Goal: Communication & Community: Answer question/provide support

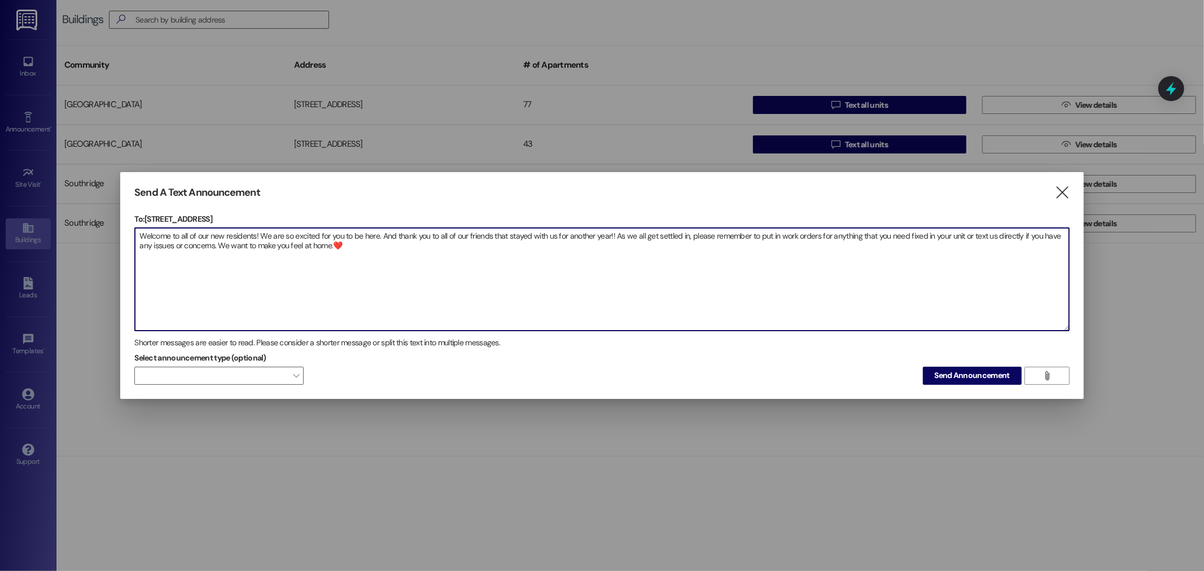
click at [448, 274] on textarea "Welcome to all of our new residents! We are so excited for you to be here. And …" at bounding box center [601, 279] width 933 height 103
drag, startPoint x: 401, startPoint y: 249, endPoint x: 97, endPoint y: 216, distance: 306.0
click at [97, 216] on div "Send A Text Announcement  To: [STREET_ADDRESS]  Drop image file here Welcome …" at bounding box center [602, 285] width 1204 height 571
click at [950, 379] on span "Send Announcement" at bounding box center [972, 376] width 75 height 12
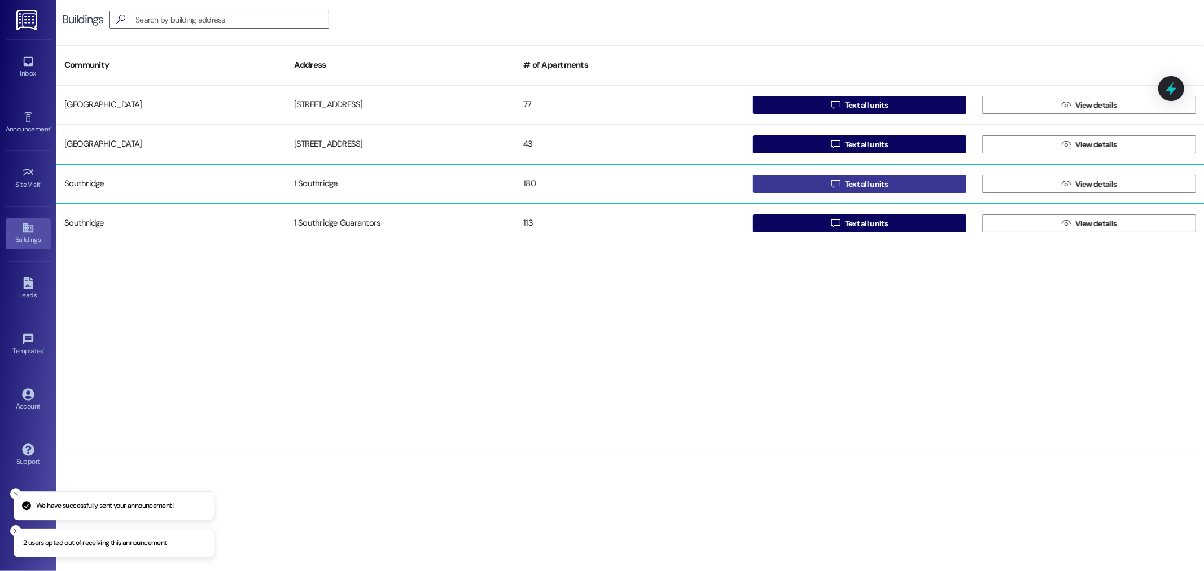
click at [796, 178] on button " Text all units" at bounding box center [860, 184] width 214 height 18
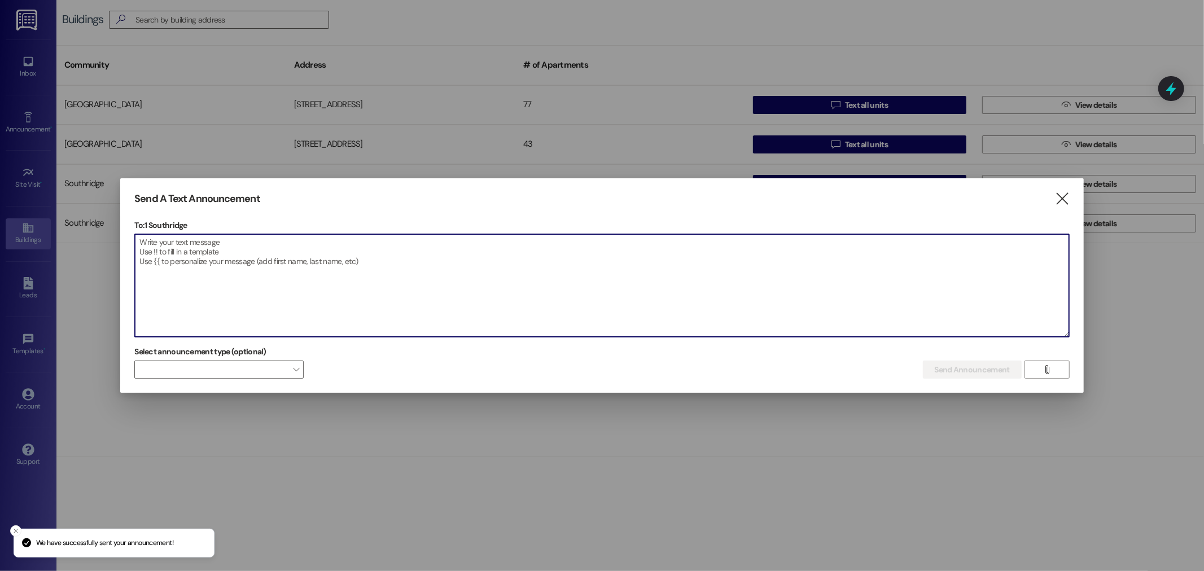
click at [589, 284] on textarea at bounding box center [601, 285] width 933 height 103
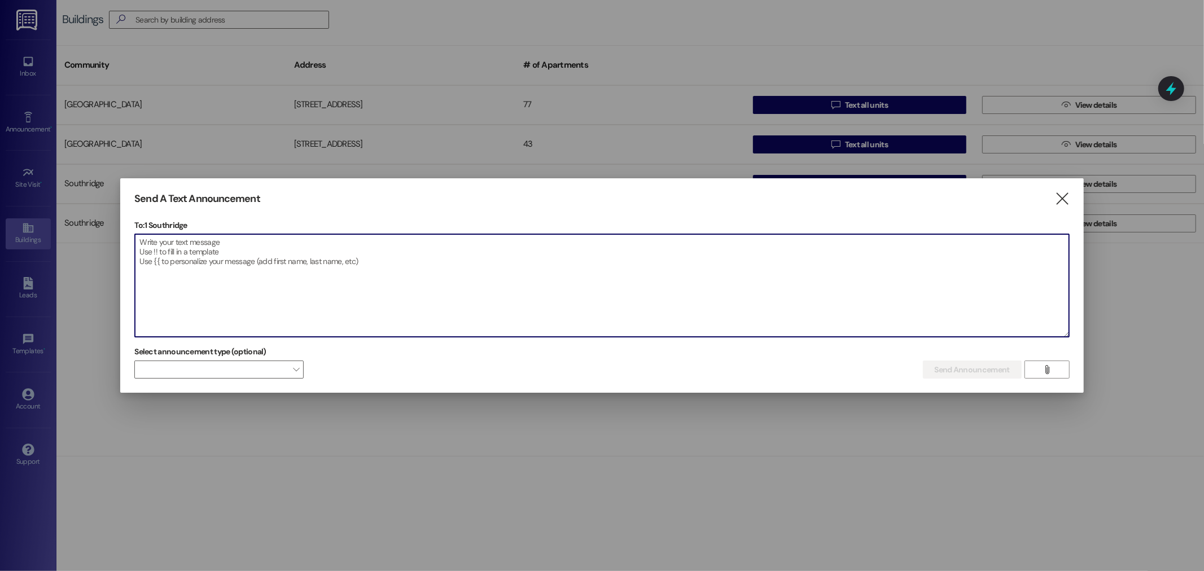
paste textarea "Welcome to all of our new residents! We are so excited for you to be here. And …"
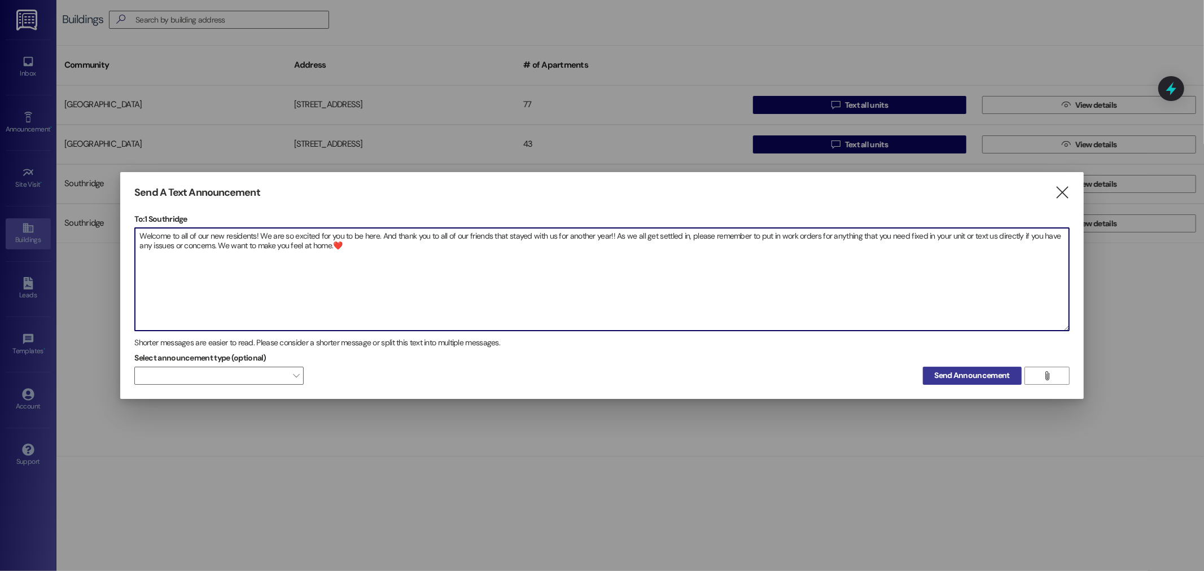
type textarea "Welcome to all of our new residents! We are so excited for you to be here. And …"
click at [992, 376] on span "Send Announcement" at bounding box center [972, 376] width 75 height 12
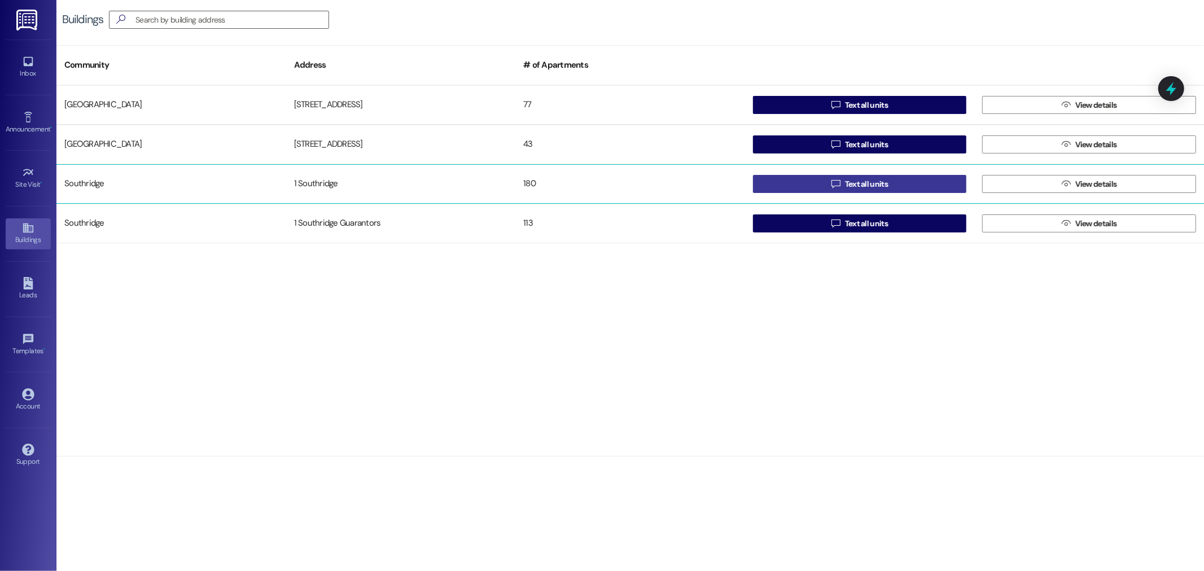
click at [815, 189] on button " Text all units" at bounding box center [860, 184] width 214 height 18
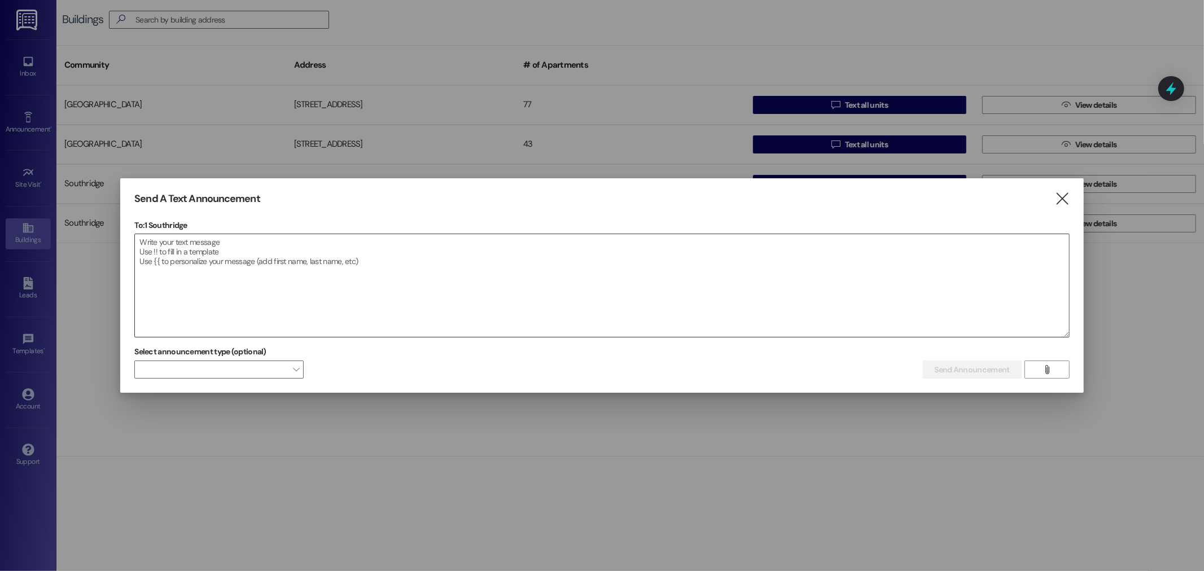
click at [626, 278] on textarea at bounding box center [601, 285] width 933 height 103
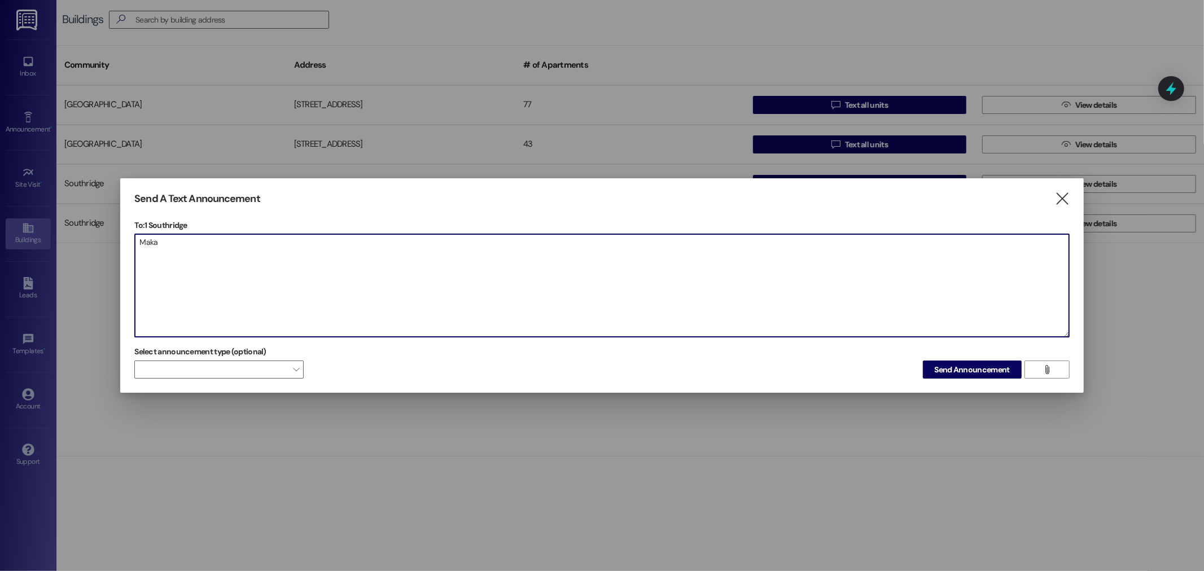
type textarea "Maka"
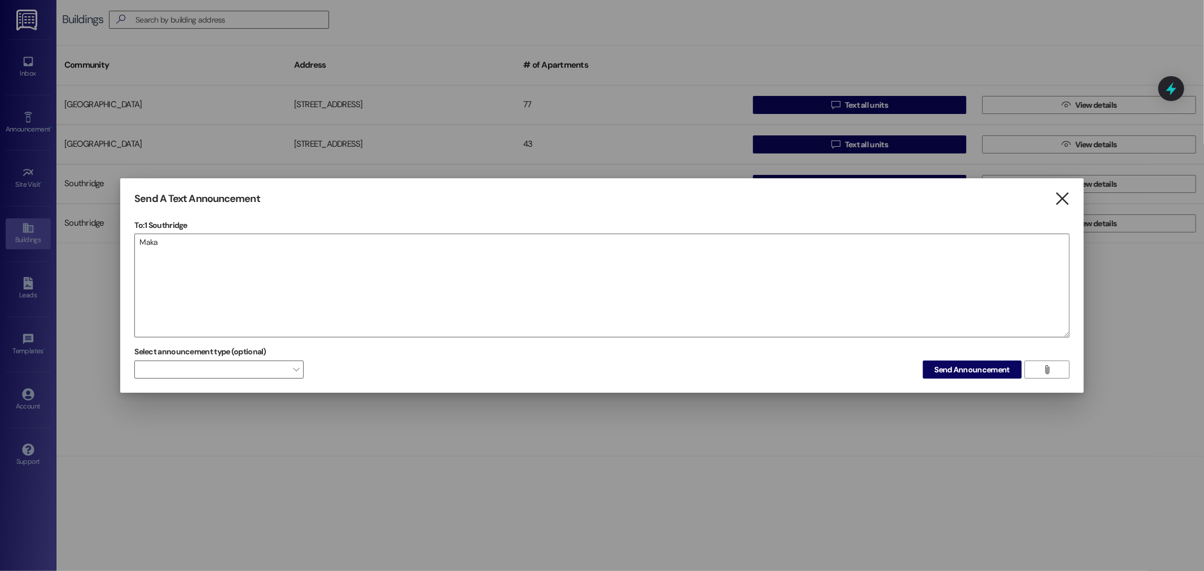
click at [1054, 198] on div "Send A Text Announcement " at bounding box center [601, 198] width 935 height 13
click at [1072, 188] on div "Send A Text Announcement  To: 1 Southridge  Drop image file here Maka Select …" at bounding box center [601, 285] width 963 height 215
drag, startPoint x: 1071, startPoint y: 187, endPoint x: 1065, endPoint y: 195, distance: 10.2
click at [1071, 187] on div "Send A Text Announcement  To: 1 Southridge  Drop image file here Maka Select …" at bounding box center [601, 285] width 963 height 215
click at [1065, 196] on icon "" at bounding box center [1061, 199] width 15 height 12
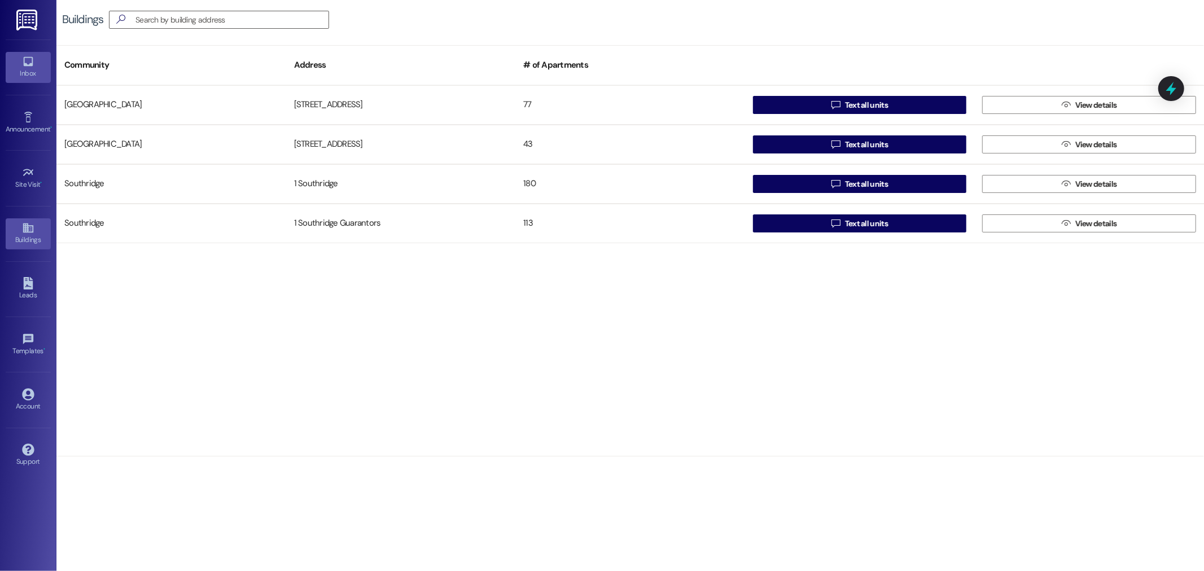
click at [41, 80] on link "Inbox" at bounding box center [28, 67] width 45 height 30
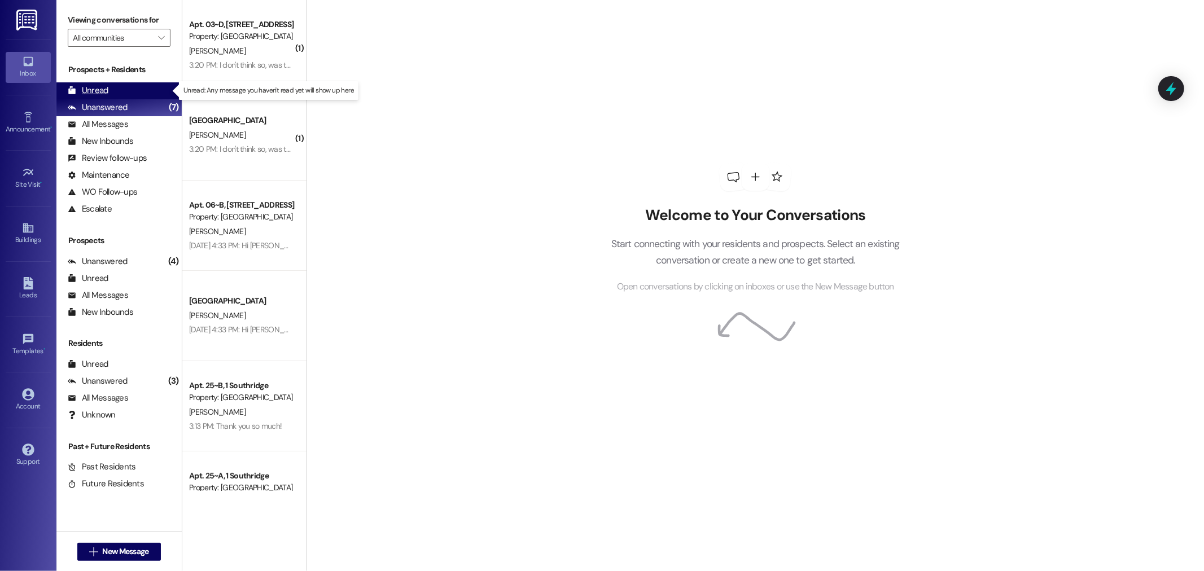
click at [122, 87] on div "Unread (0)" at bounding box center [118, 90] width 125 height 17
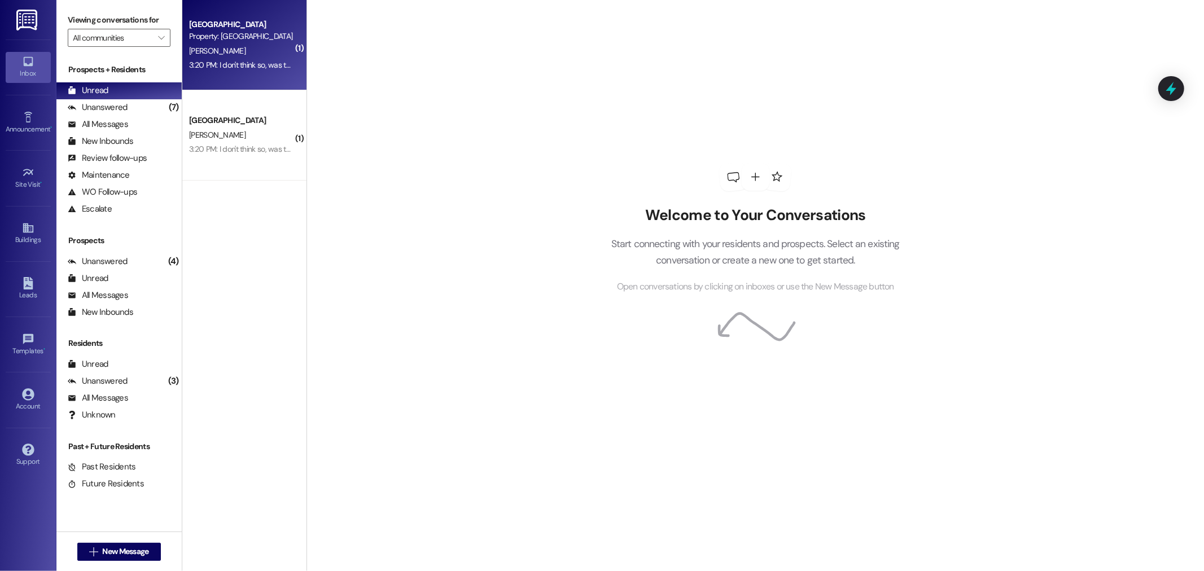
click at [245, 61] on div "3:20 PM: I don't think so, was that a parking fee? 3:20 PM: I don't think so, w…" at bounding box center [267, 65] width 156 height 10
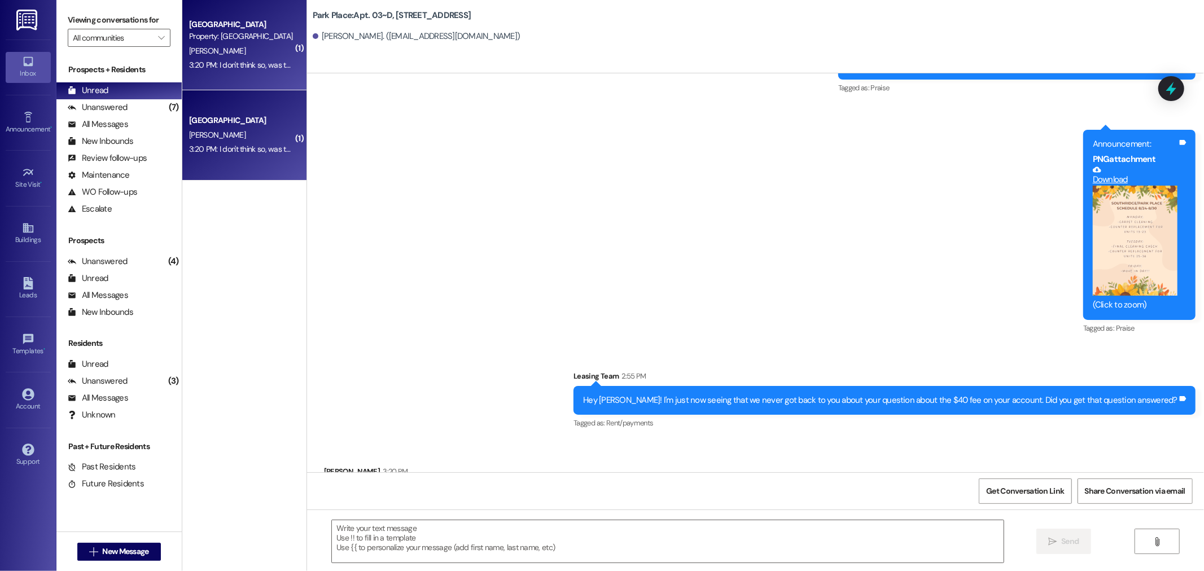
scroll to position [635, 0]
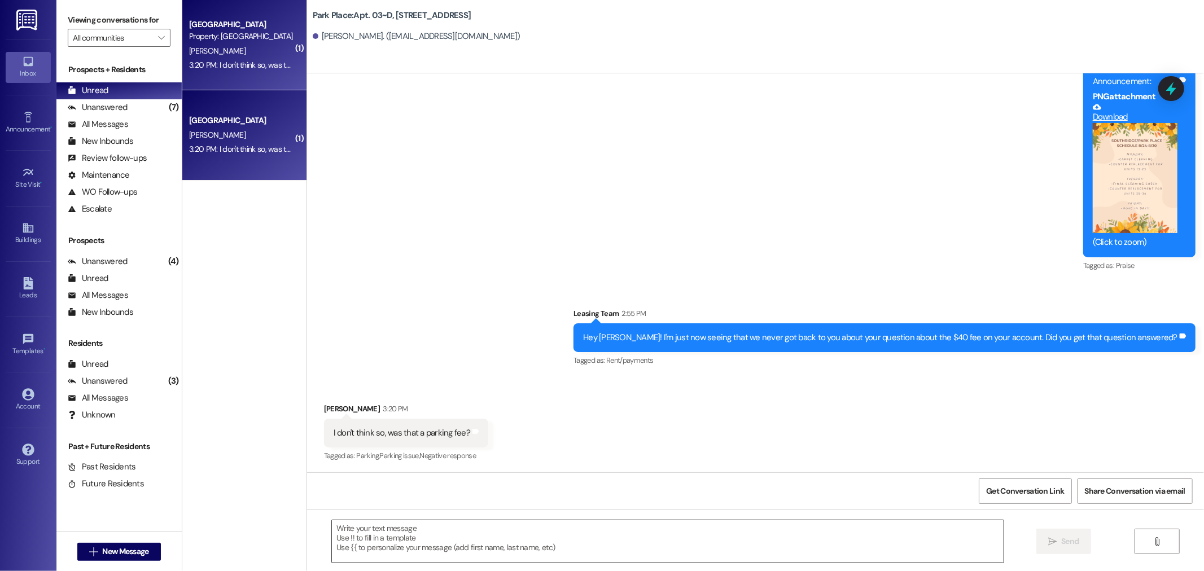
click at [468, 553] on textarea at bounding box center [668, 541] width 672 height 42
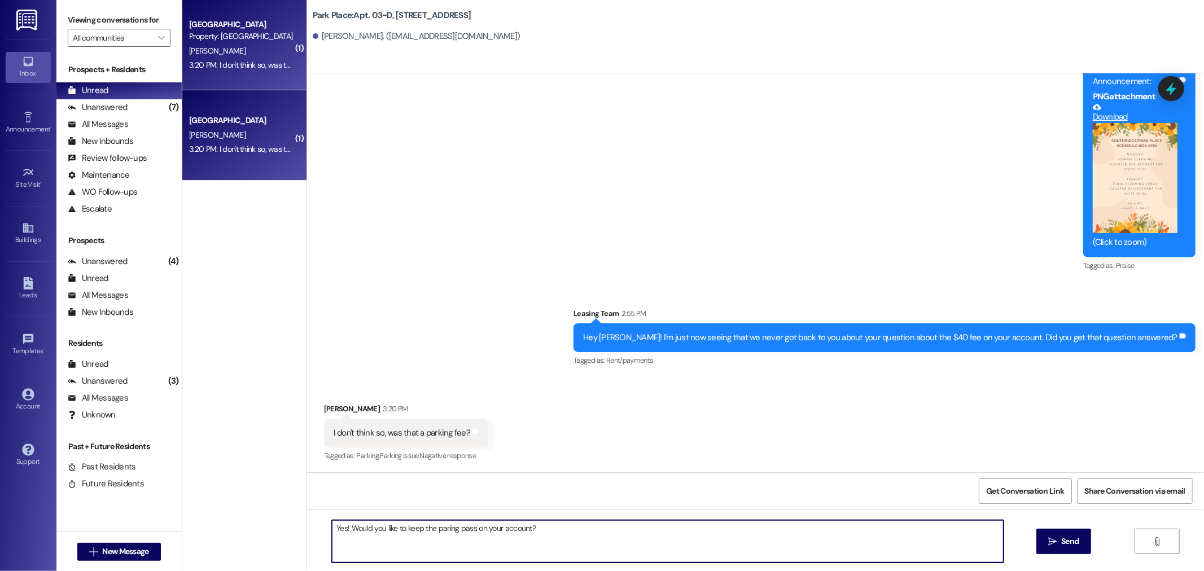
click at [439, 528] on textarea "Yes! Would you like to keep the paring pass on your account?" at bounding box center [668, 541] width 672 height 42
type textarea "Yes! Would you like to keep the parking pass on your account?"
click at [1059, 536] on span "Send" at bounding box center [1070, 542] width 22 height 12
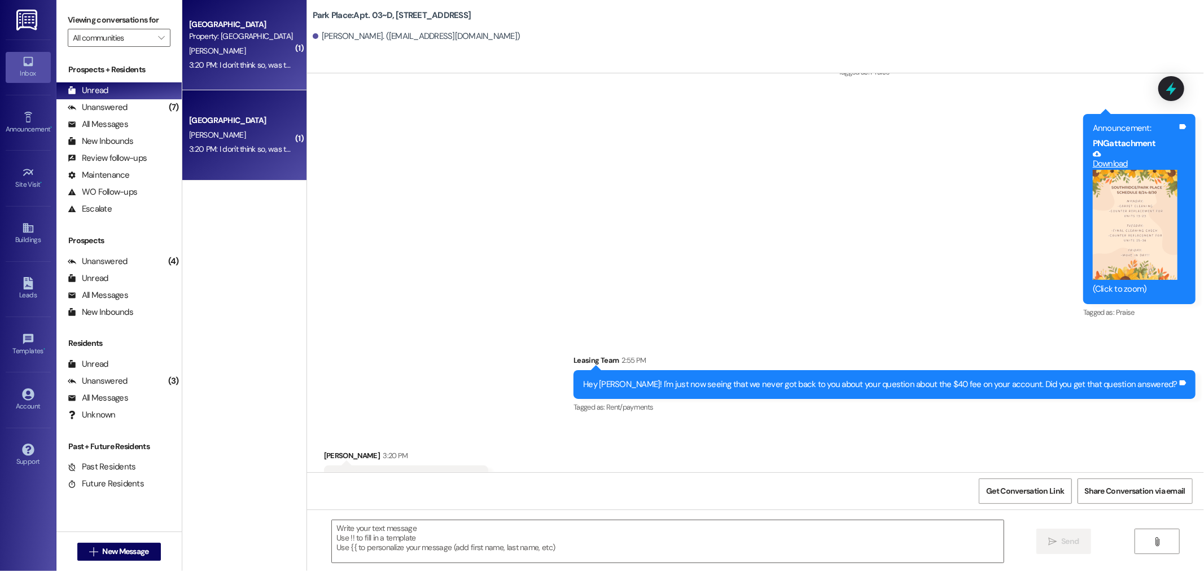
scroll to position [713, 0]
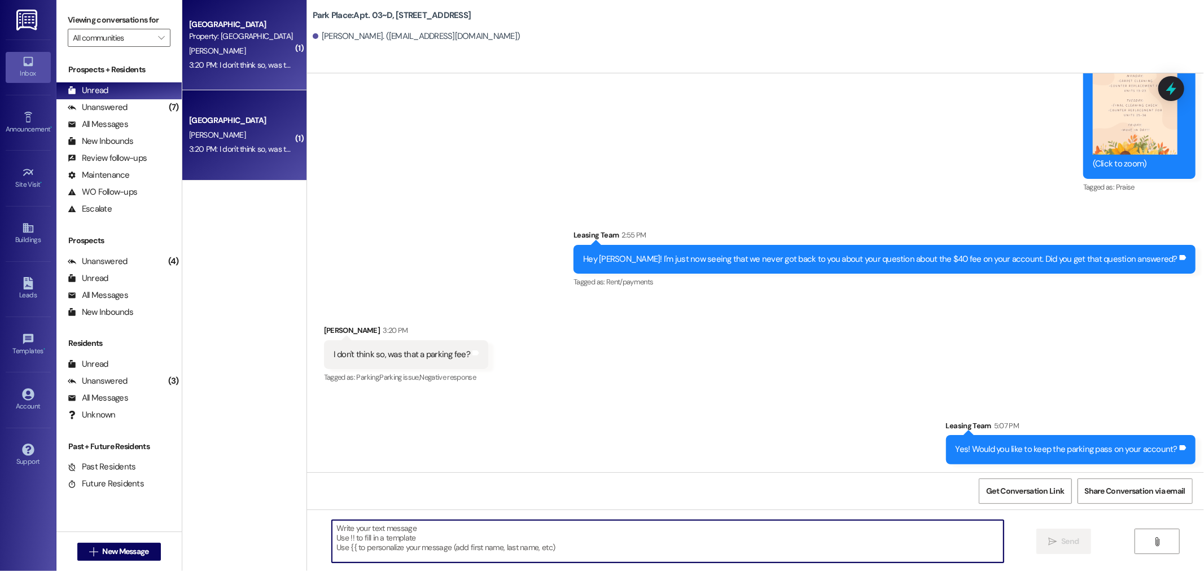
click at [545, 544] on textarea at bounding box center [668, 541] width 672 height 42
click at [120, 91] on div "Unread (0)" at bounding box center [118, 90] width 125 height 17
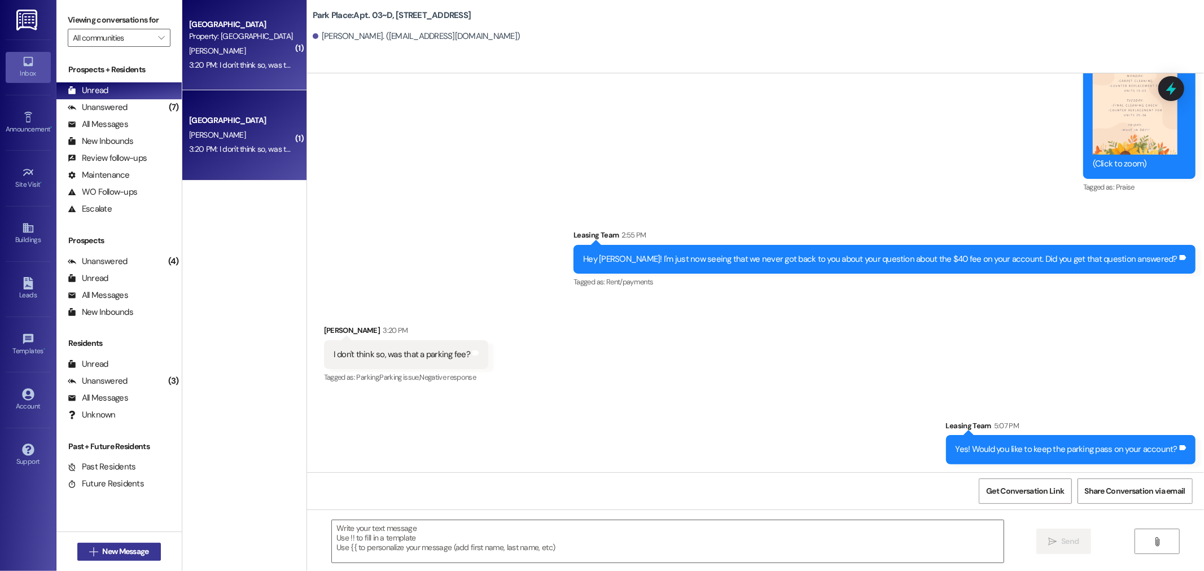
click at [121, 558] on button " New Message" at bounding box center [119, 552] width 84 height 18
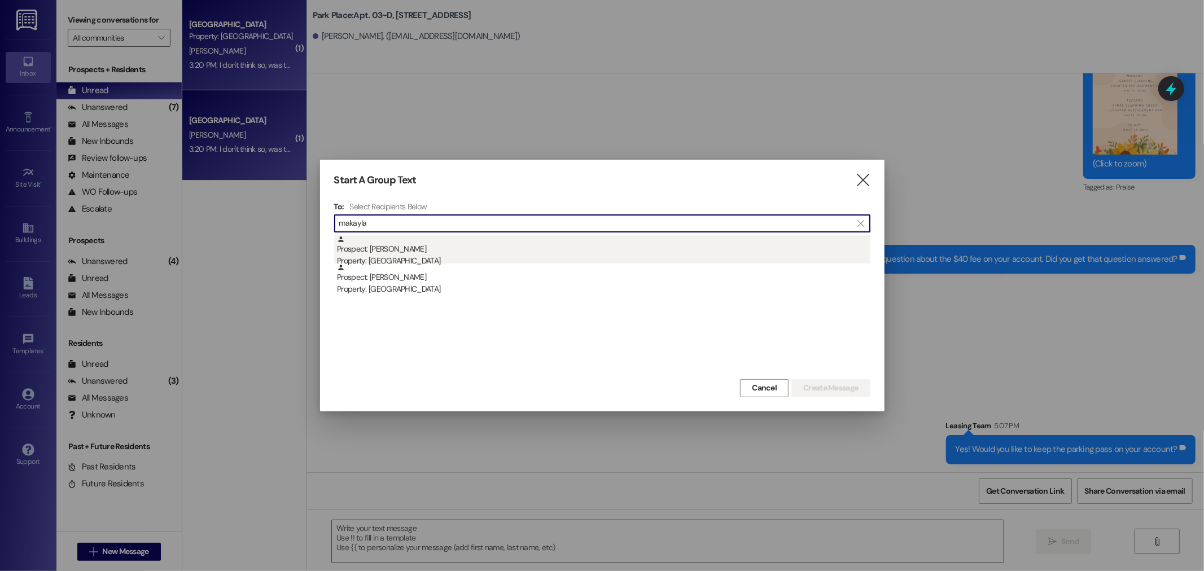
type input "makayla"
click at [411, 255] on div "Property: [GEOGRAPHIC_DATA]" at bounding box center [603, 261] width 533 height 12
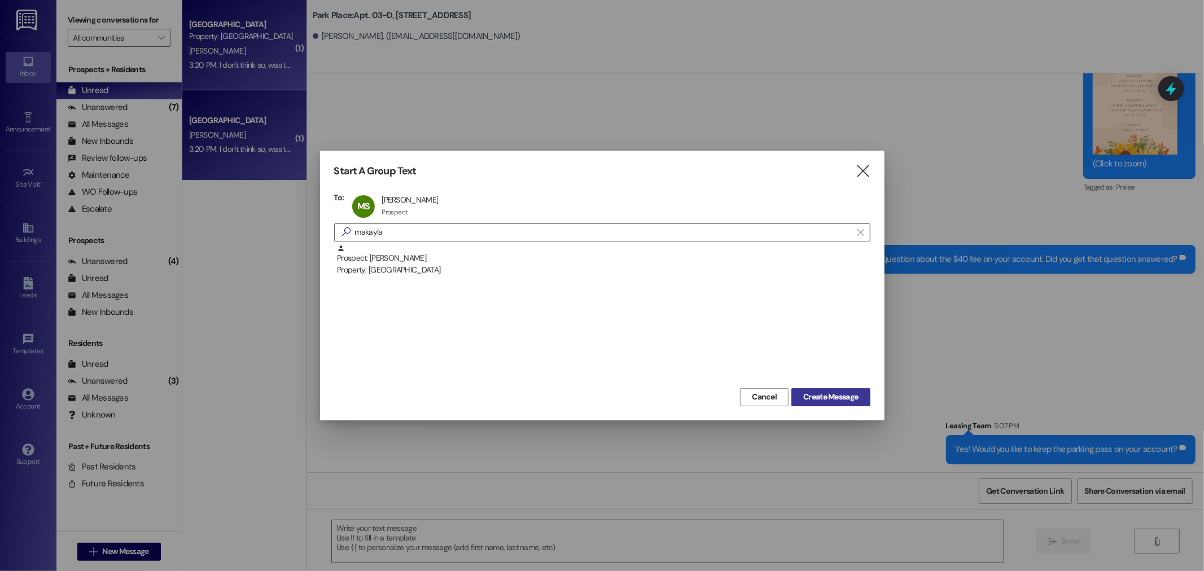
click at [831, 392] on span "Create Message" at bounding box center [830, 397] width 55 height 12
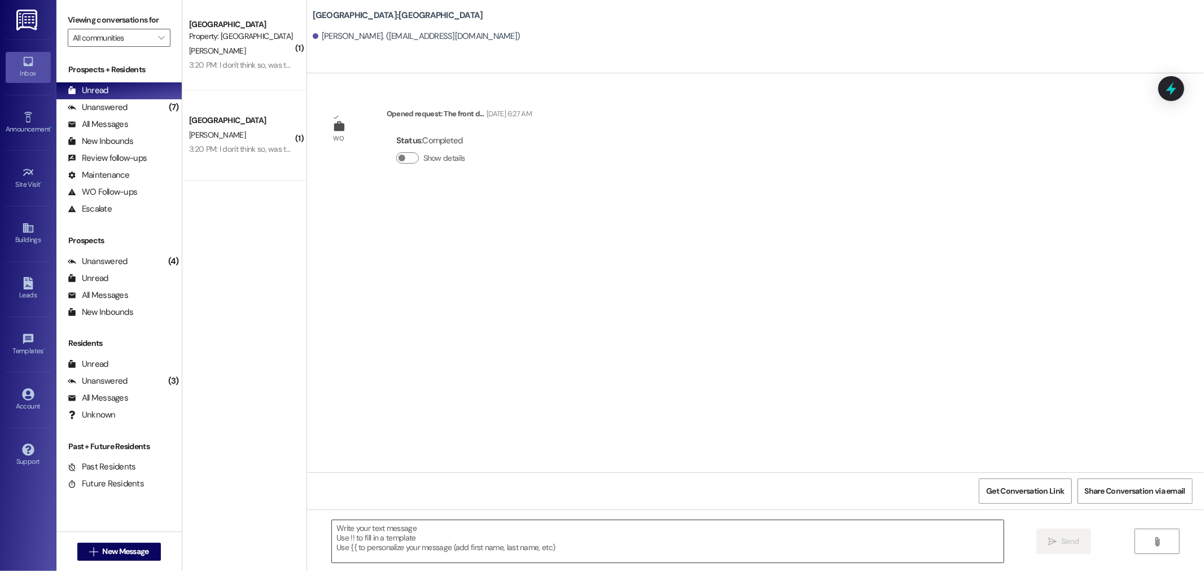
scroll to position [0, 0]
click at [585, 550] on textarea at bounding box center [668, 541] width 672 height 42
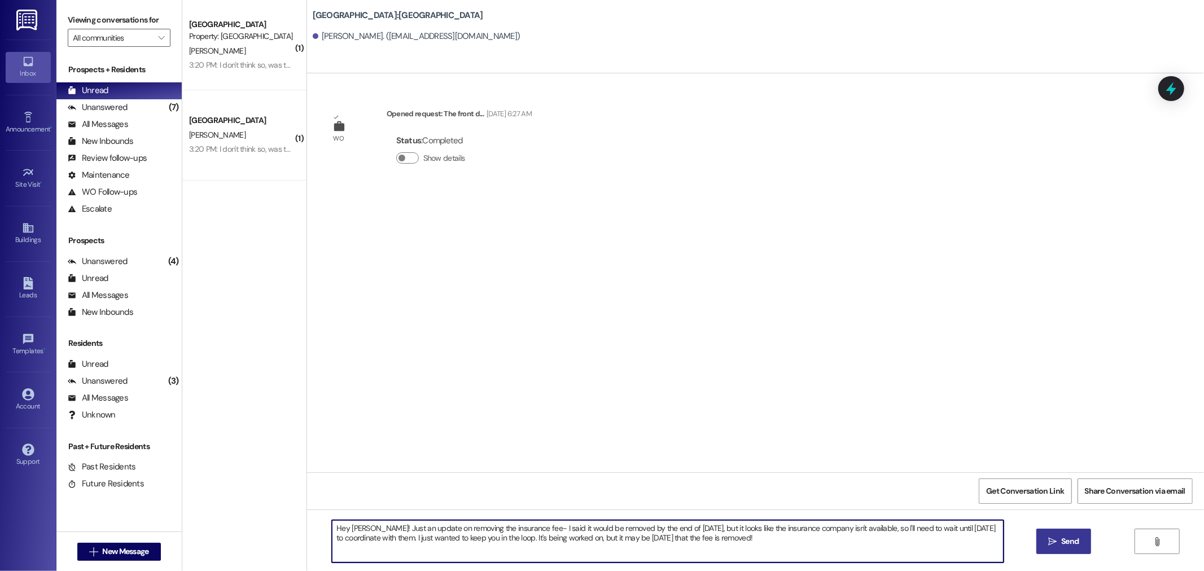
type textarea "Hey [PERSON_NAME]! Just an update on removing the insurance fee- I said it woul…"
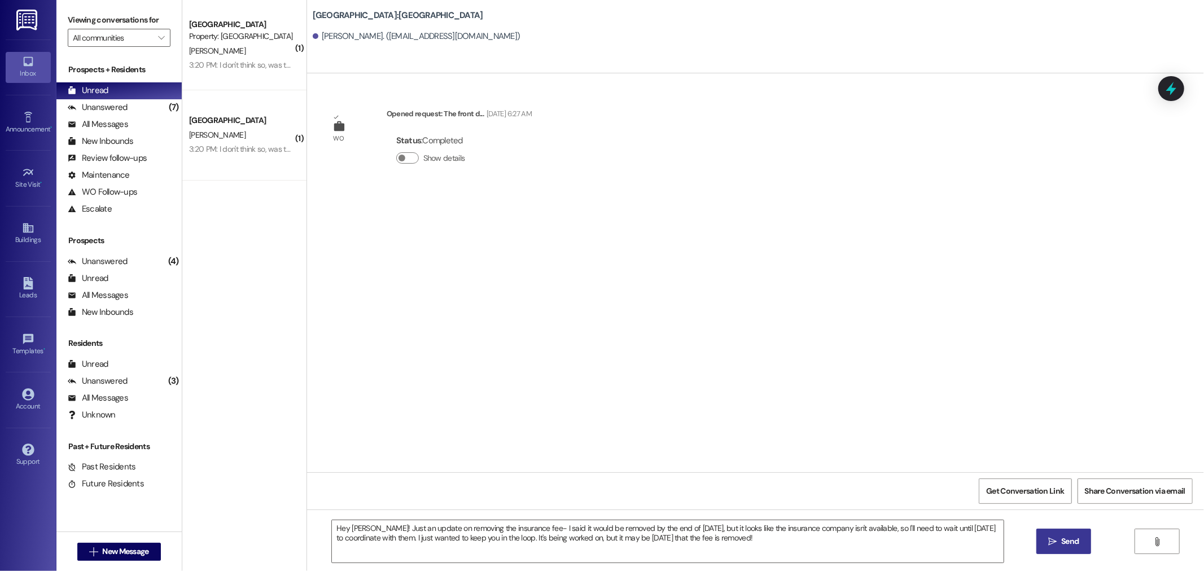
click at [1064, 542] on span "Send" at bounding box center [1069, 542] width 17 height 12
